Goal: Information Seeking & Learning: Learn about a topic

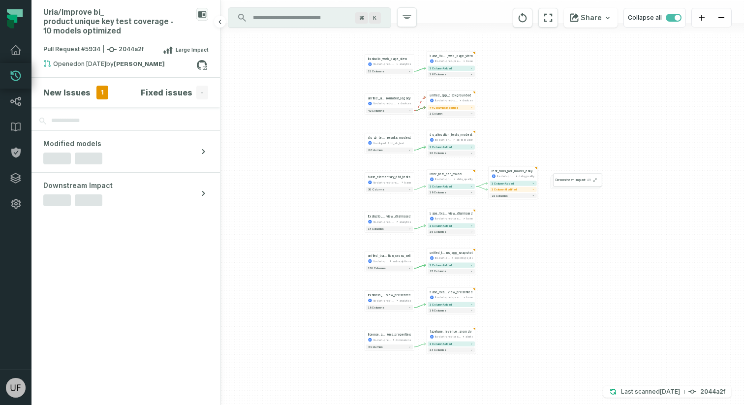
click at [89, 94] on div "New Issues 1" at bounding box center [75, 93] width 65 height 14
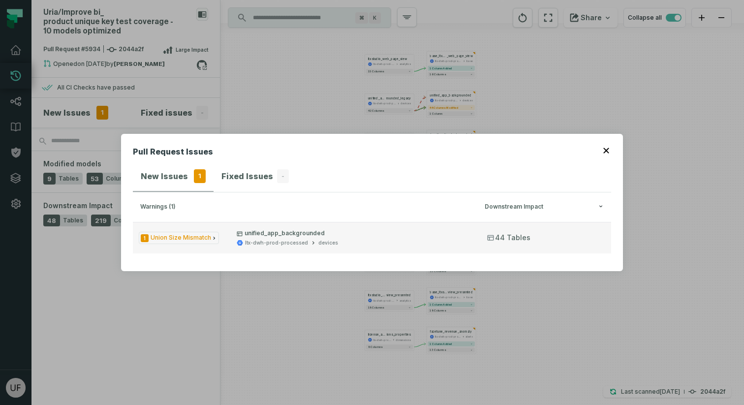
click at [342, 248] on button "1 Union Size Mismatch unified_app_backgrounded ltx-dwh-prod-processed devices 4…" at bounding box center [372, 238] width 478 height 32
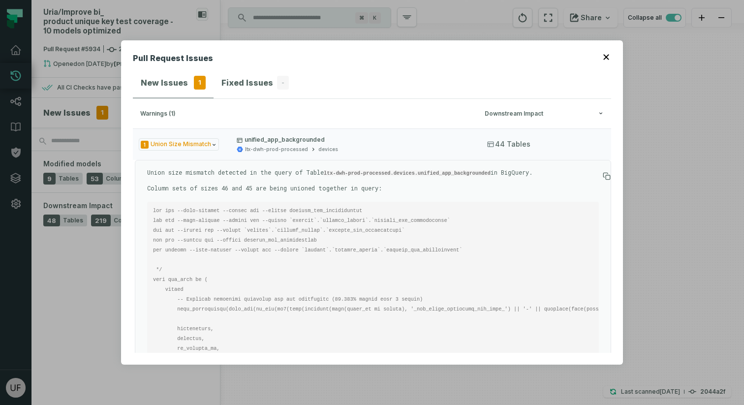
click at [245, 170] on p "Union size mismatch detected in the query of Table ltx-dwh-prod-processed.devic…" at bounding box center [373, 172] width 452 height 9
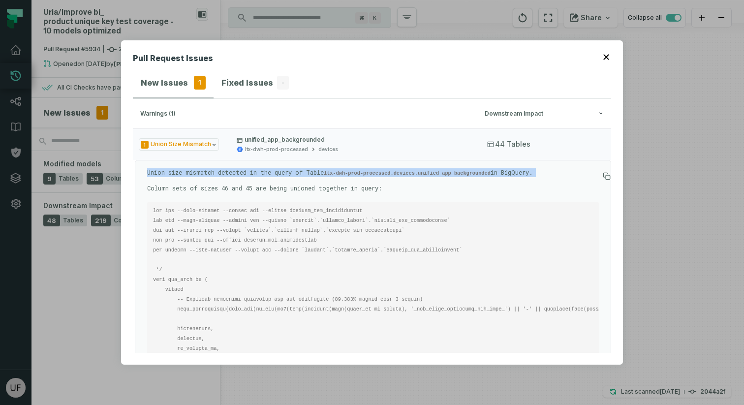
click at [245, 170] on p "Union size mismatch detected in the query of Table ltx-dwh-prod-processed.devic…" at bounding box center [373, 172] width 452 height 9
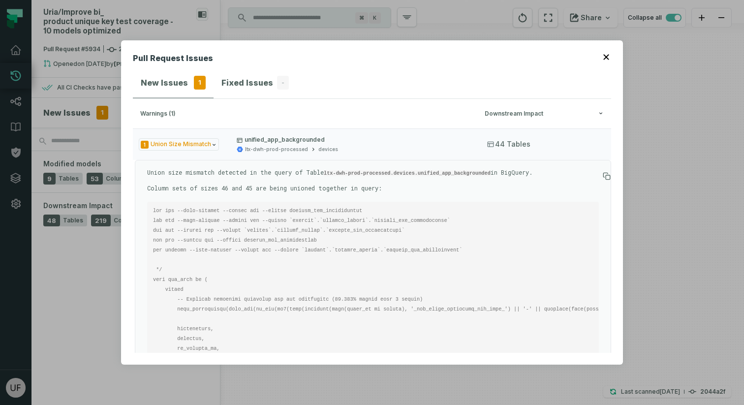
click at [418, 174] on code "ltx-dwh-prod-processed.devices.unified_app_backgrounded" at bounding box center [407, 173] width 167 height 6
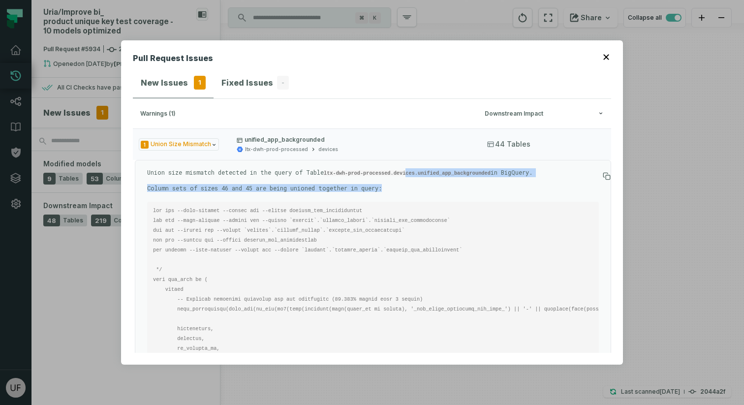
drag, startPoint x: 404, startPoint y: 191, endPoint x: 411, endPoint y: 171, distance: 20.4
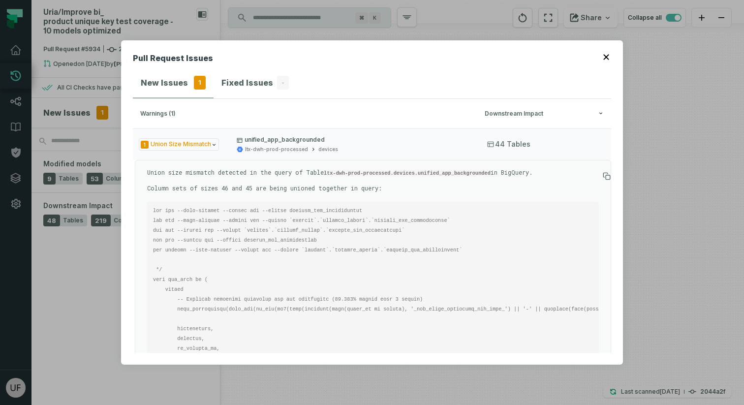
click at [411, 173] on code "ltx-dwh-prod-processed.devices.unified_app_backgrounded" at bounding box center [407, 173] width 167 height 6
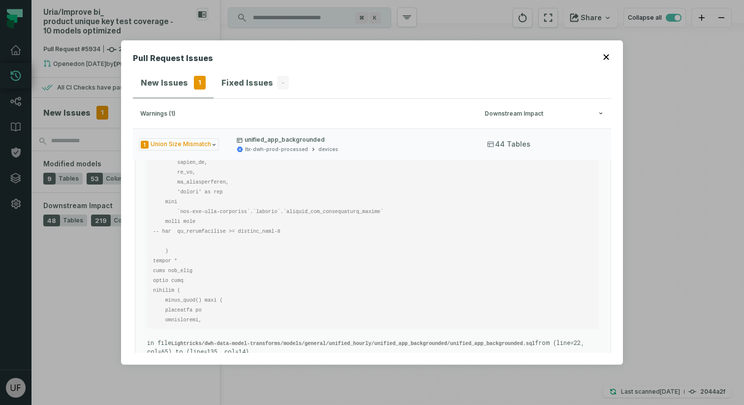
scroll to position [15, 0]
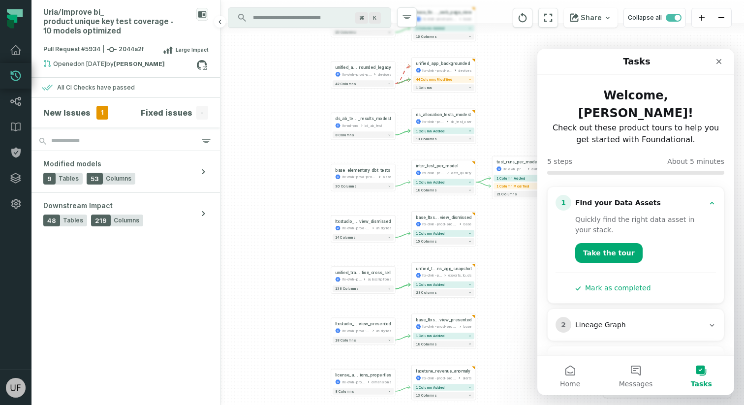
click at [96, 118] on span "1" at bounding box center [102, 113] width 12 height 14
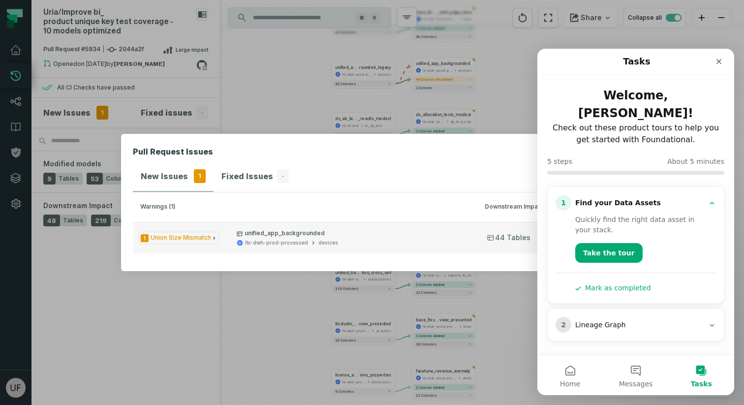
click at [223, 240] on button "1 Union Size Mismatch unified_app_backgrounded ltx-dwh-prod-processed devices 4…" at bounding box center [372, 238] width 478 height 32
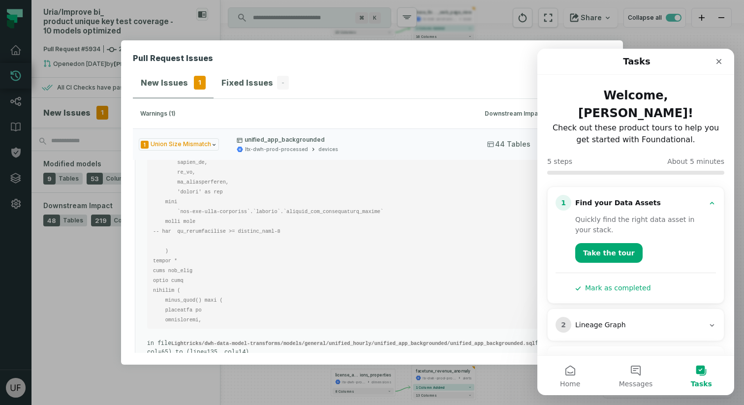
scroll to position [15, 0]
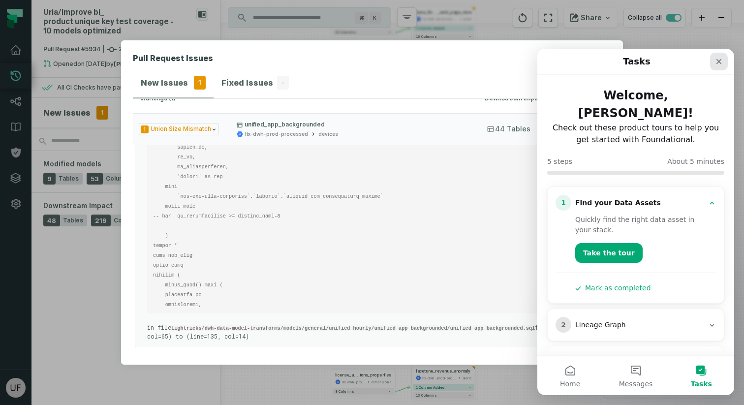
click at [676, 59] on icon "Close" at bounding box center [719, 61] width 5 height 5
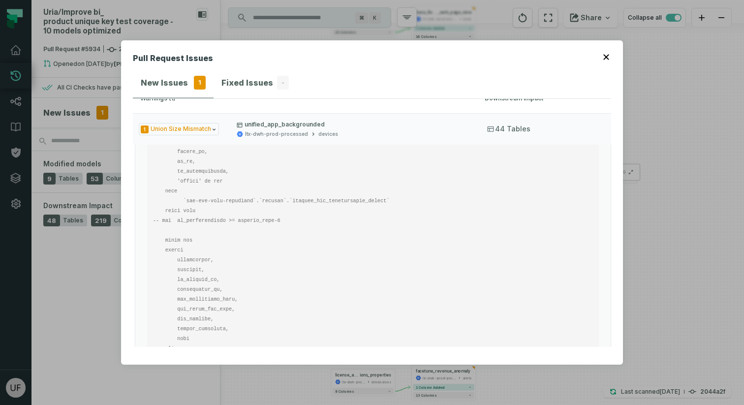
scroll to position [542, 0]
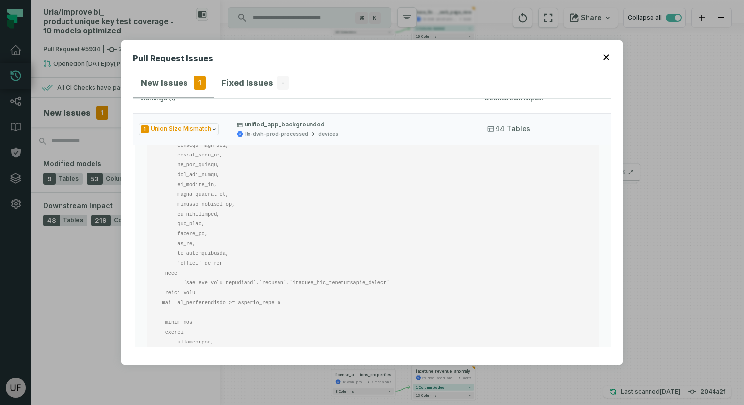
drag, startPoint x: 216, startPoint y: 309, endPoint x: 193, endPoint y: 231, distance: 80.4
click at [193, 230] on pre at bounding box center [373, 307] width 452 height 1327
click at [193, 231] on code at bounding box center [509, 307] width 713 height 1315
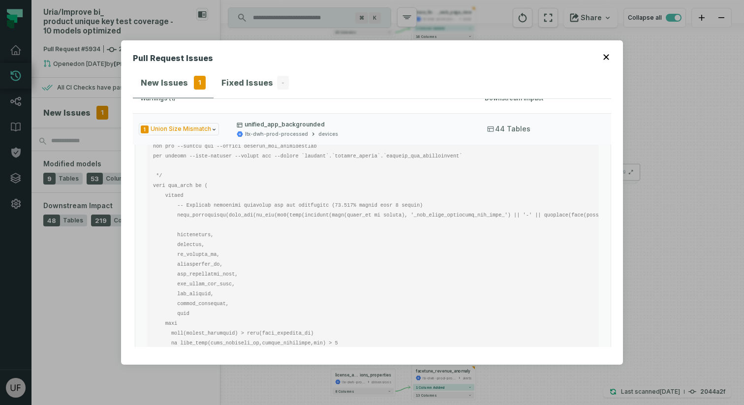
scroll to position [84, 0]
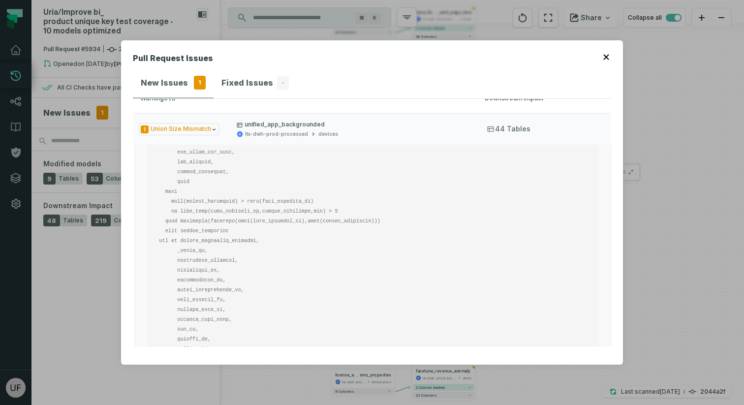
scroll to position [211, 0]
